Goal: Task Accomplishment & Management: Complete application form

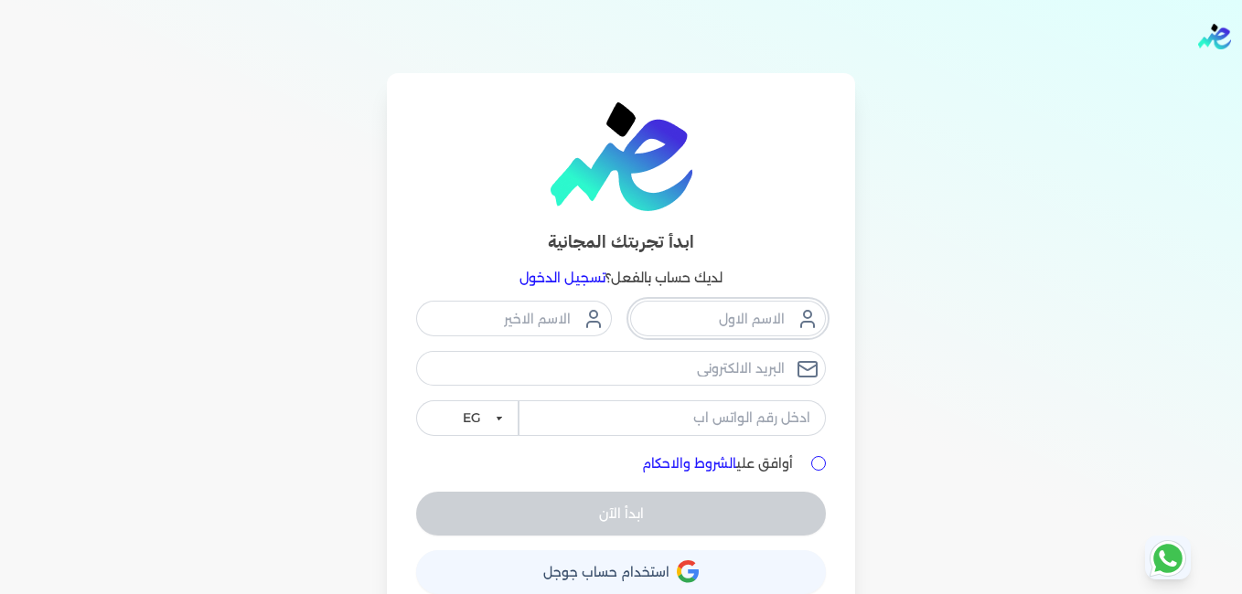
click at [753, 316] on input "text" at bounding box center [728, 318] width 196 height 35
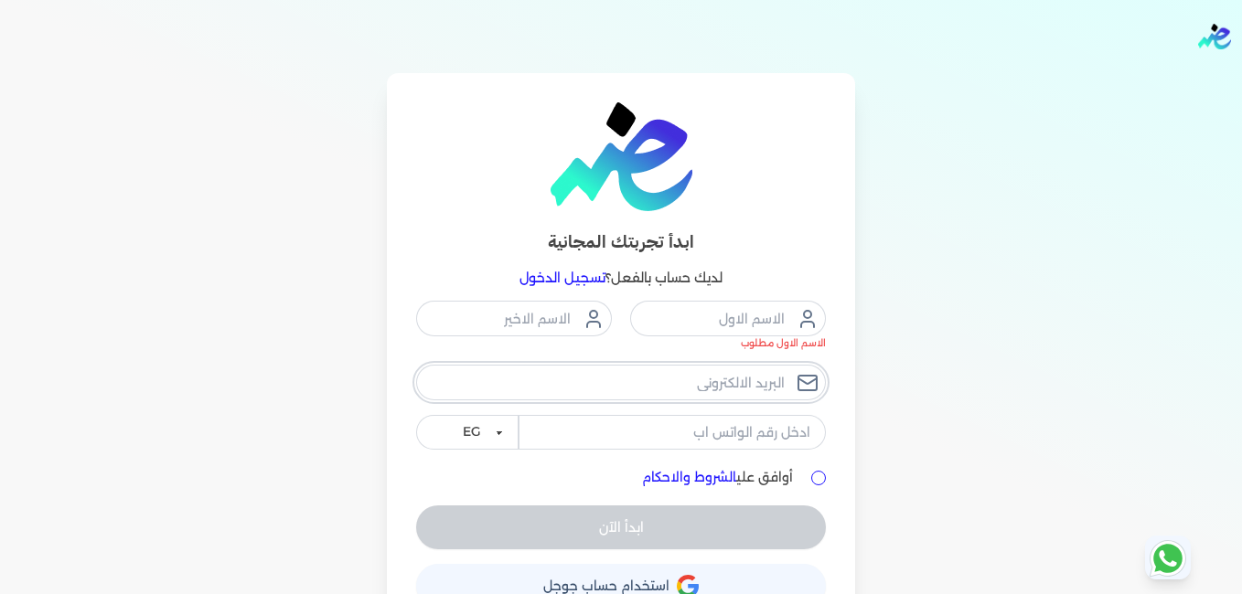
click at [498, 378] on input "email" at bounding box center [621, 382] width 410 height 35
type input "[EMAIL_ADDRESS][DOMAIN_NAME]"
type input "المركز"
type input "الطبى"
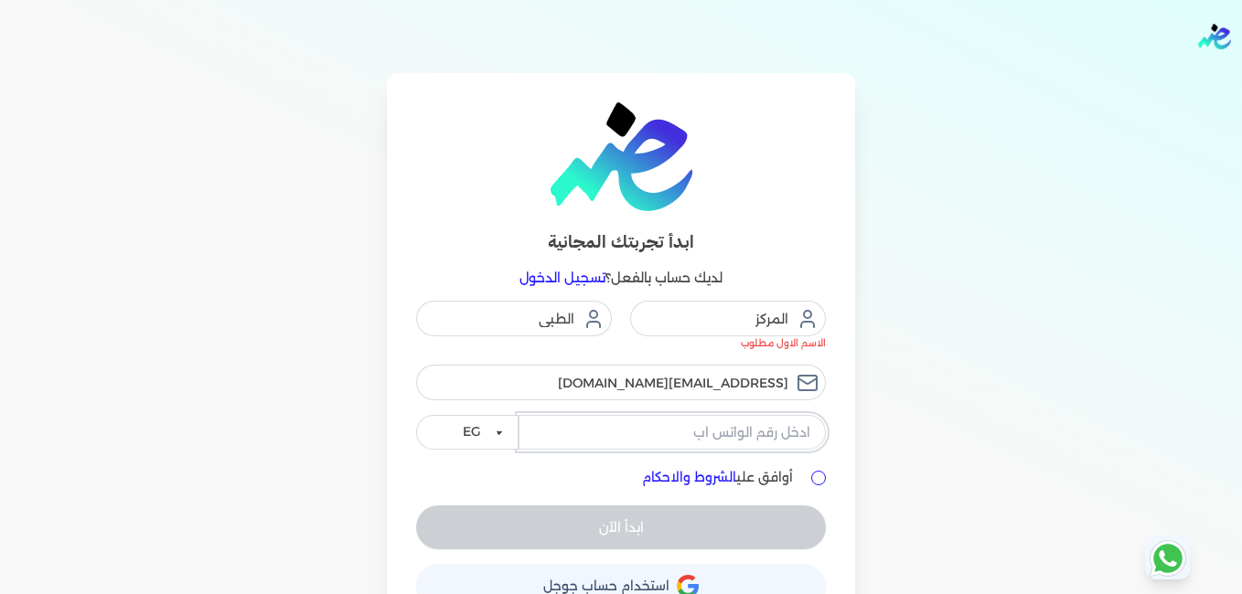
type input "01002663898"
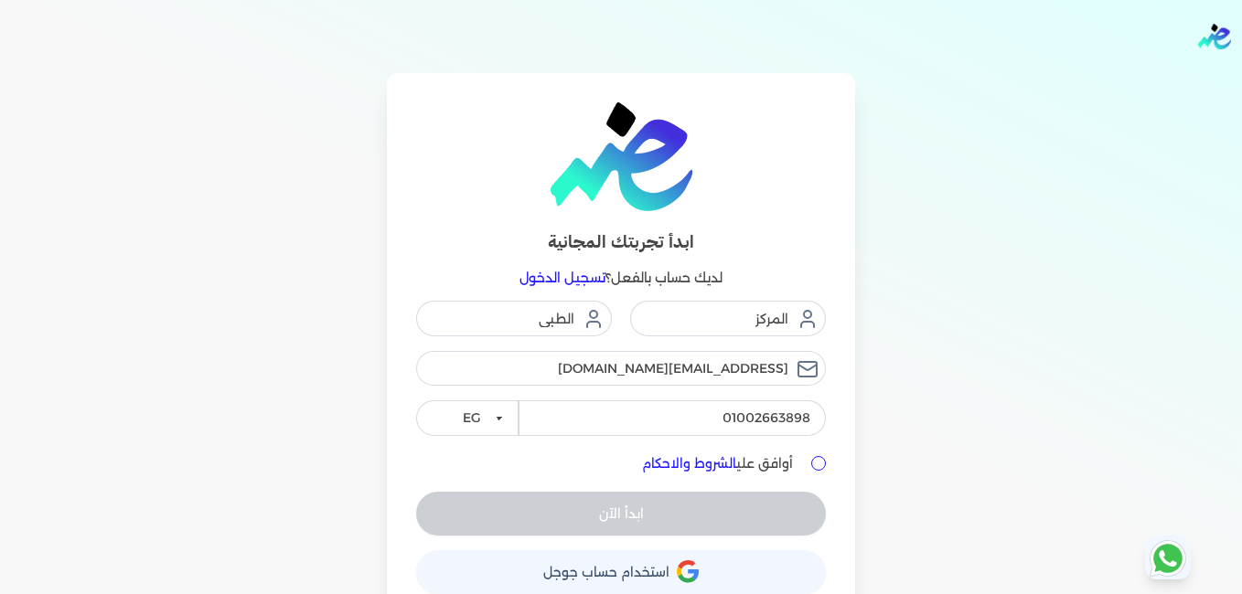
click at [826, 462] on input "أوافق علي الشروط والاحكام" at bounding box center [818, 463] width 15 height 15
checkbox input "true"
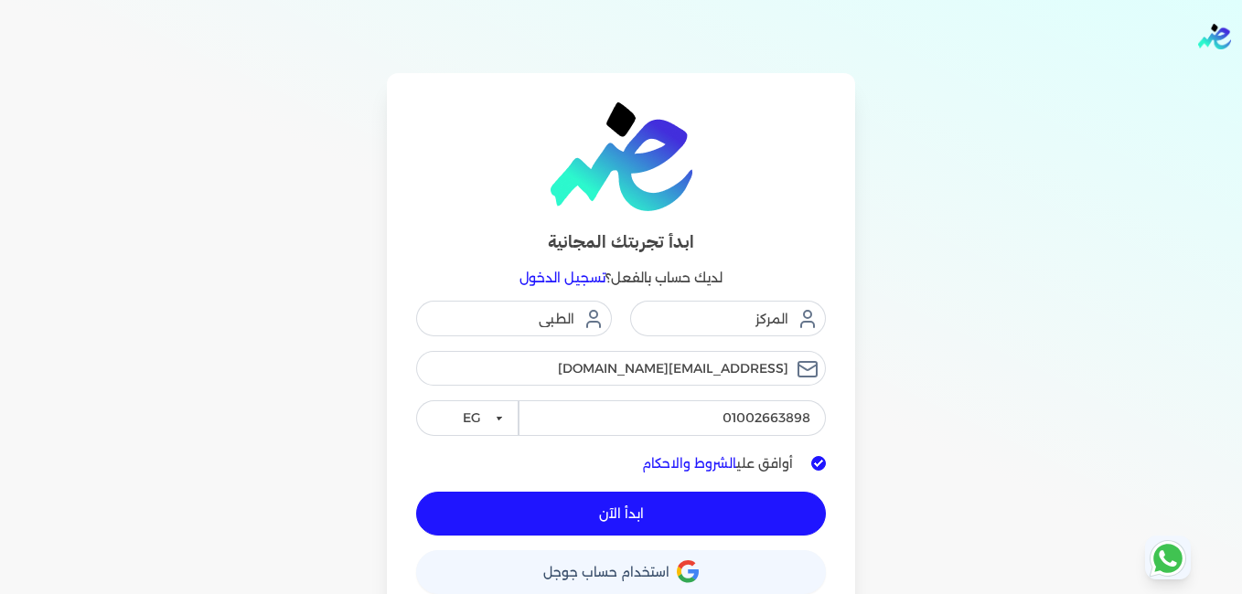
click at [644, 518] on span "ابدأ الآن" at bounding box center [621, 513] width 45 height 13
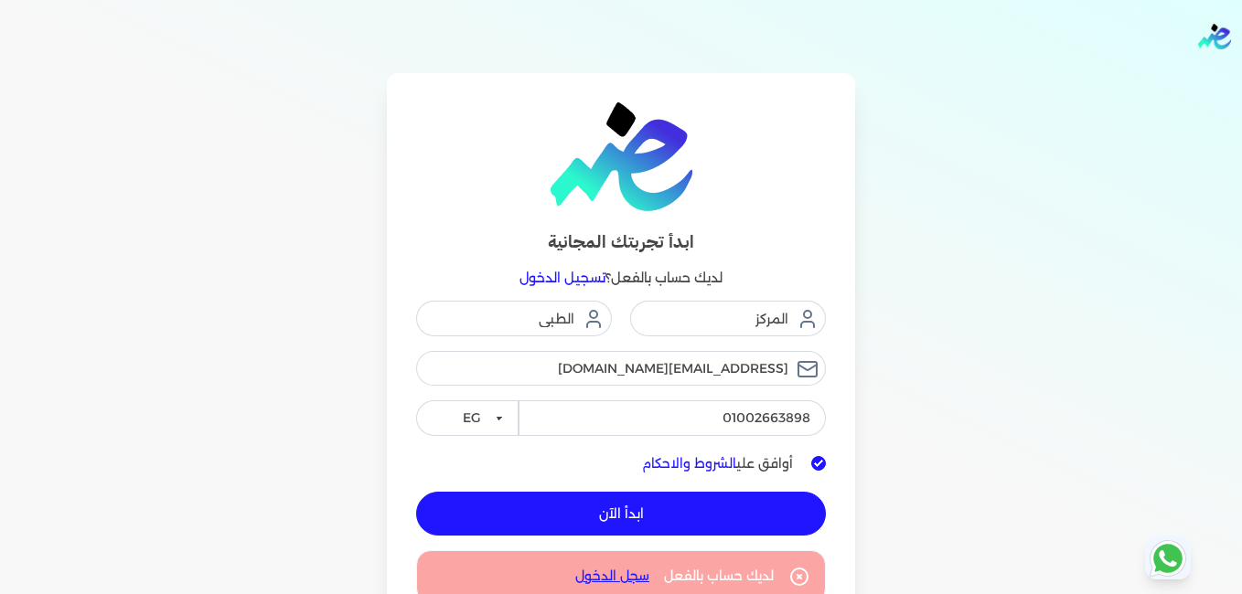
click at [609, 575] on link "سجل الدخول" at bounding box center [612, 576] width 74 height 19
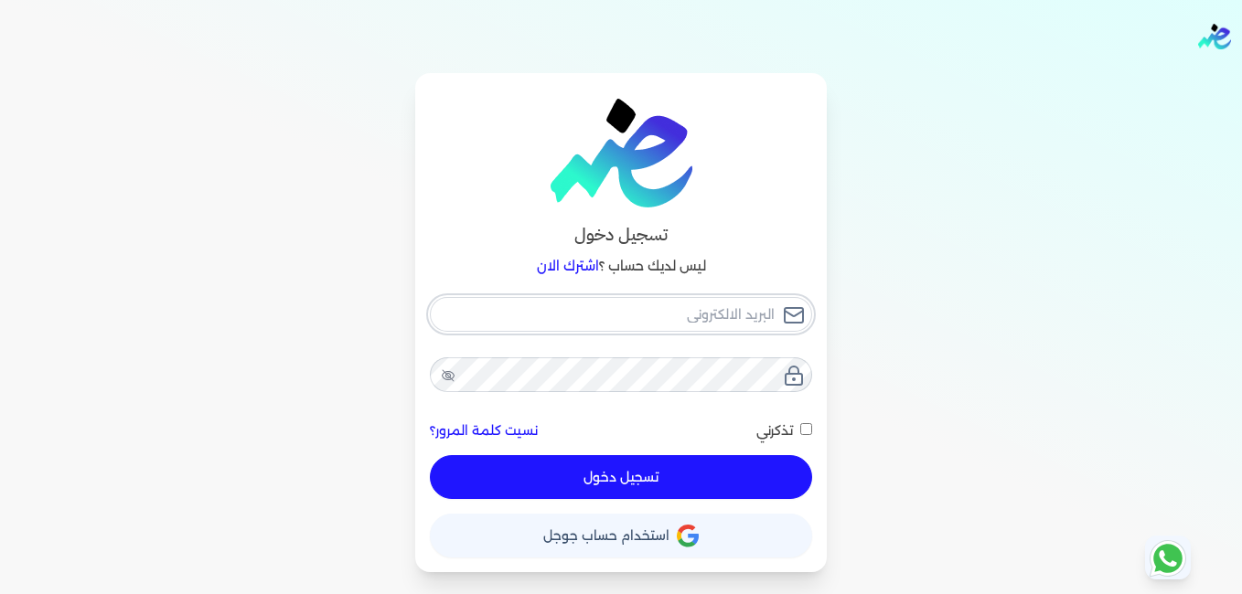
type input "[EMAIL_ADDRESS][DOMAIN_NAME]"
click at [615, 478] on button "تسجيل دخول" at bounding box center [621, 477] width 382 height 44
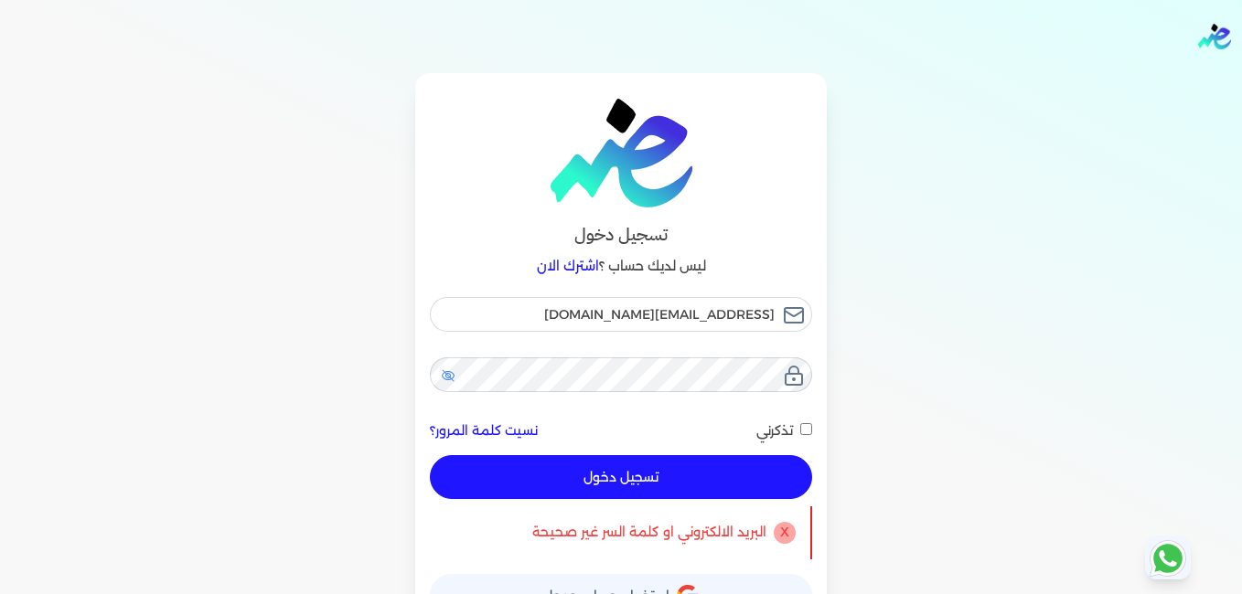
click at [448, 376] on icon at bounding box center [448, 376] width 15 height 15
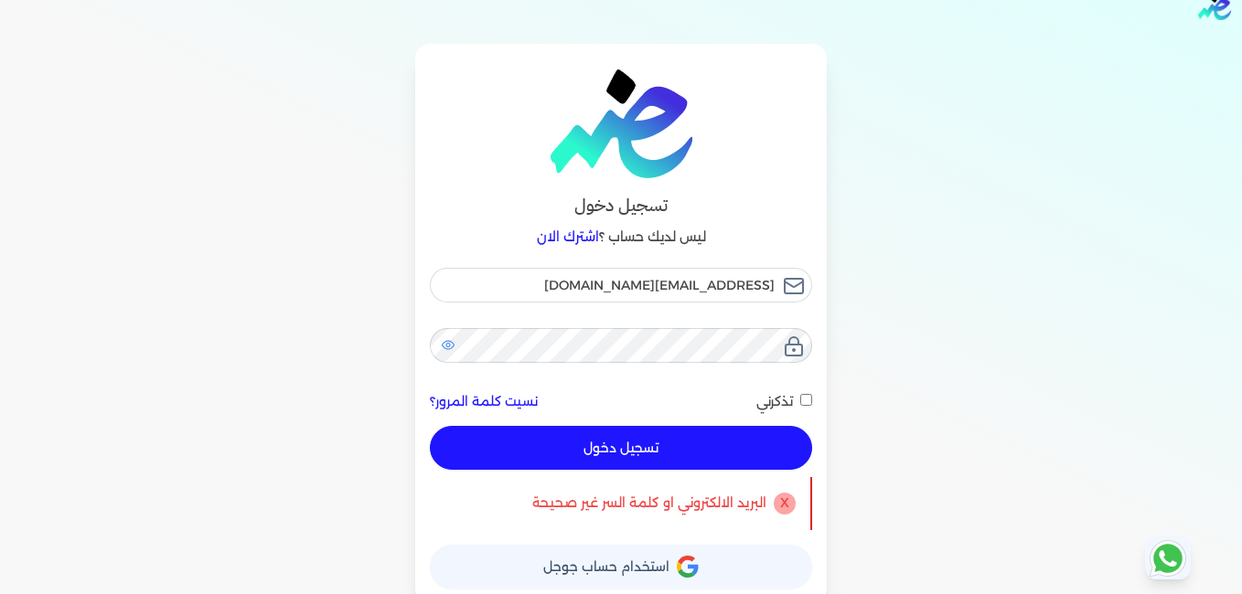
scroll to position [38, 0]
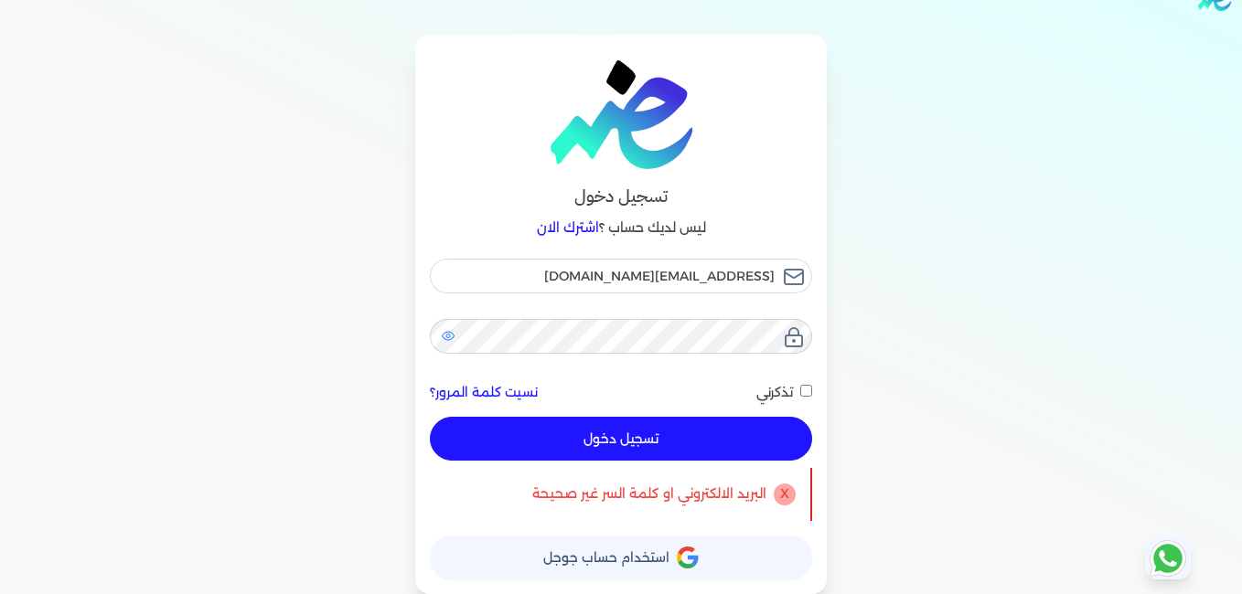
click at [660, 436] on button "تسجيل دخول" at bounding box center [621, 439] width 382 height 44
click at [807, 393] on input "تذكرني" at bounding box center [806, 391] width 12 height 12
checkbox input "true"
click at [430, 417] on button "تسجيل دخول" at bounding box center [621, 439] width 382 height 44
click at [632, 445] on button "تسجيل دخول" at bounding box center [621, 439] width 382 height 44
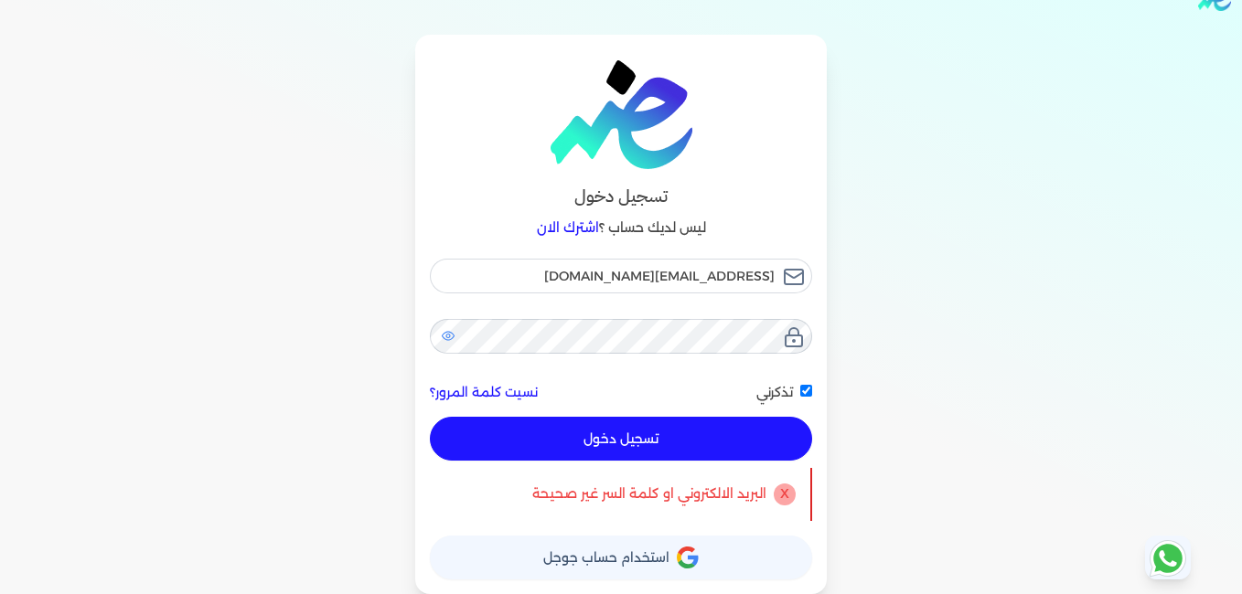
click at [658, 451] on button "تسجيل دخول" at bounding box center [621, 439] width 382 height 44
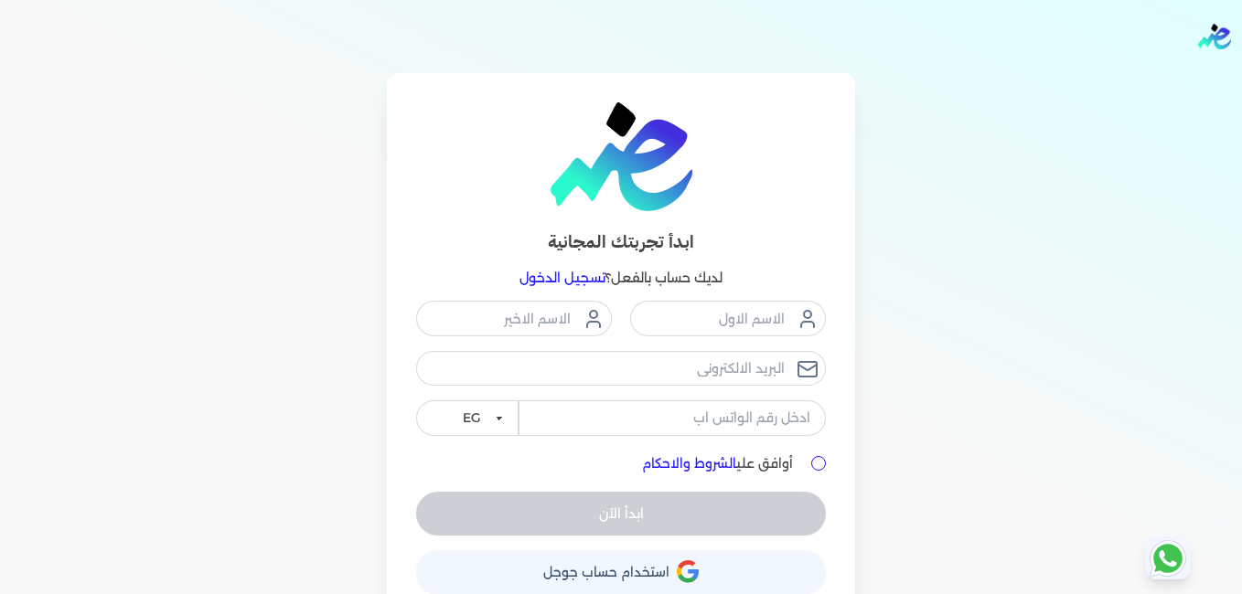
click at [1212, 38] on img "Global" at bounding box center [1214, 37] width 33 height 26
